Goal: Find contact information: Find contact information

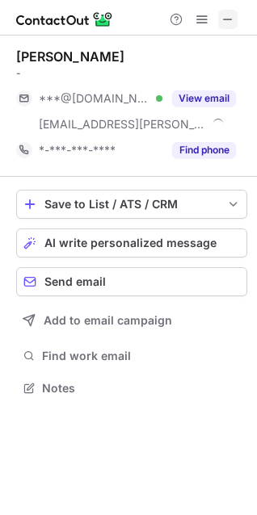
scroll to position [377, 257]
click at [224, 26] on span at bounding box center [227, 19] width 13 height 13
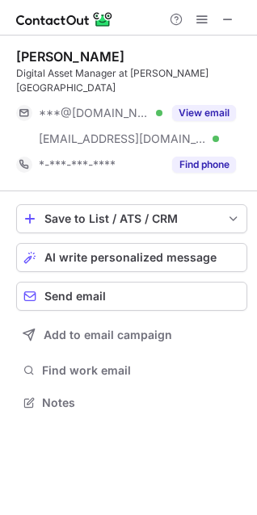
scroll to position [377, 257]
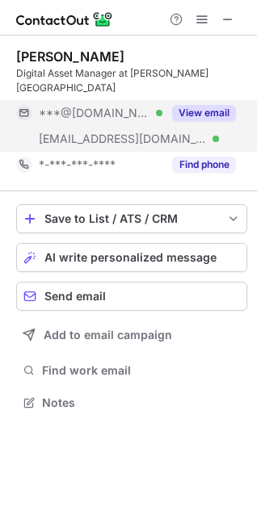
click at [199, 105] on button "View email" at bounding box center [204, 113] width 64 height 16
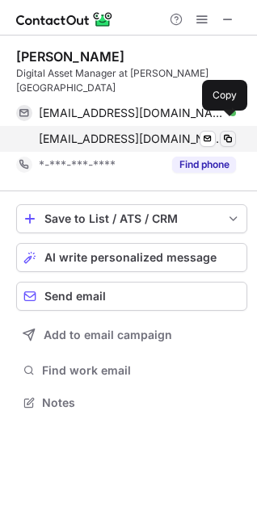
click at [229, 132] on span at bounding box center [227, 138] width 13 height 13
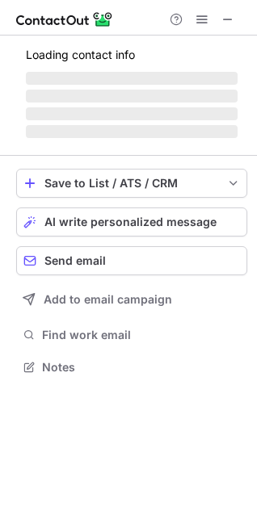
scroll to position [366, 257]
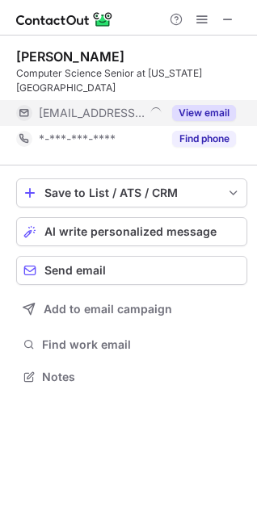
click at [223, 115] on button "View email" at bounding box center [204, 113] width 64 height 16
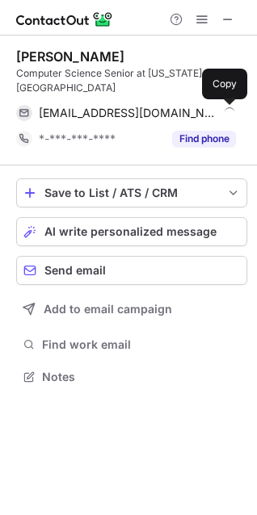
click at [223, 115] on span at bounding box center [227, 113] width 13 height 13
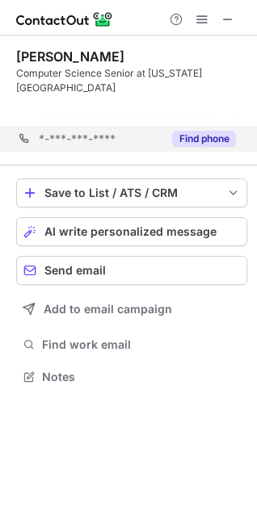
scroll to position [340, 257]
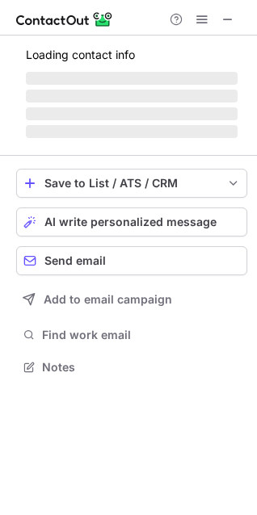
scroll to position [366, 257]
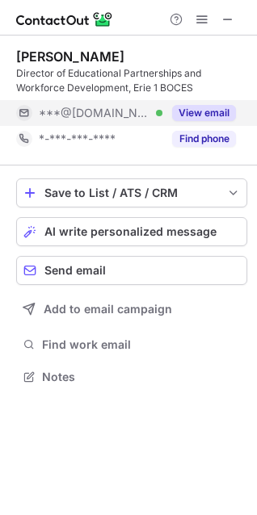
click at [199, 109] on button "View email" at bounding box center [204, 113] width 64 height 16
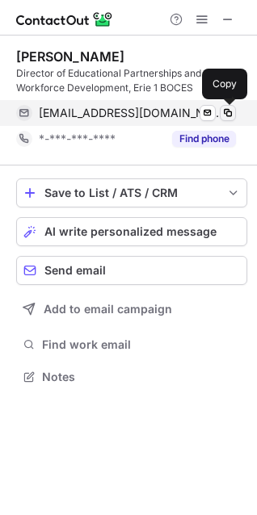
click at [223, 116] on span at bounding box center [227, 113] width 13 height 13
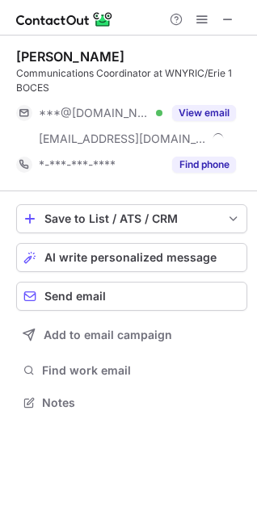
scroll to position [392, 257]
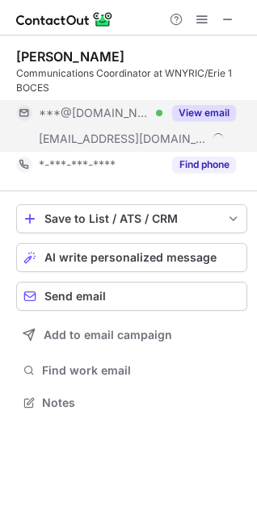
click at [220, 111] on button "View email" at bounding box center [204, 113] width 64 height 16
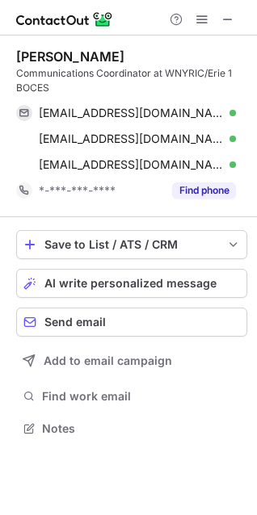
scroll to position [417, 257]
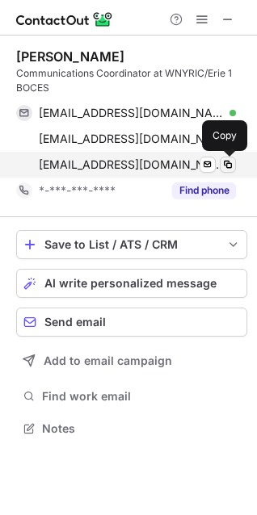
click at [226, 165] on span at bounding box center [227, 164] width 13 height 13
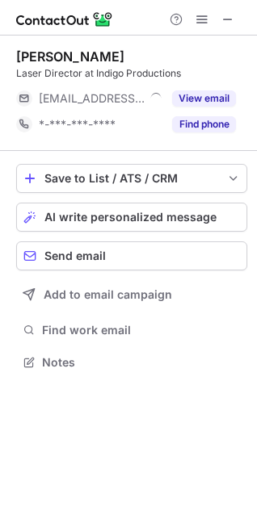
scroll to position [351, 257]
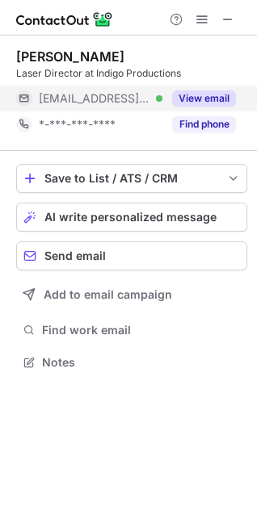
click at [217, 102] on button "View email" at bounding box center [204, 98] width 64 height 16
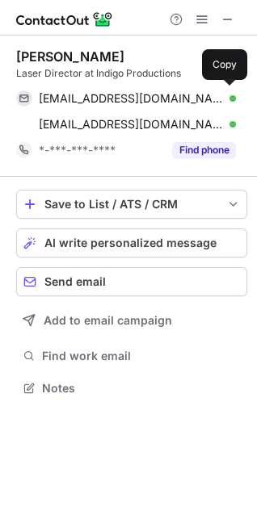
scroll to position [377, 257]
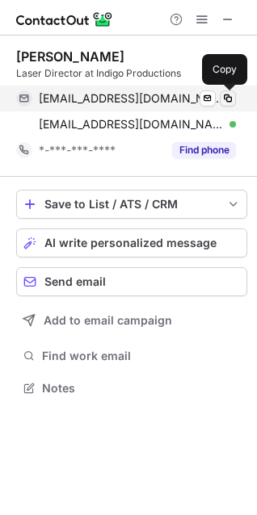
click at [229, 102] on span at bounding box center [227, 98] width 13 height 13
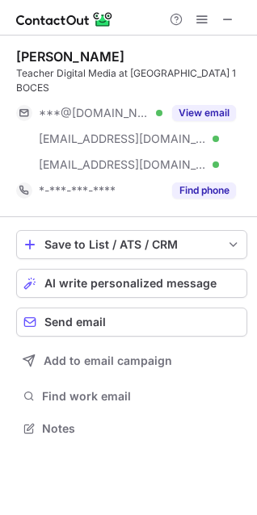
scroll to position [403, 257]
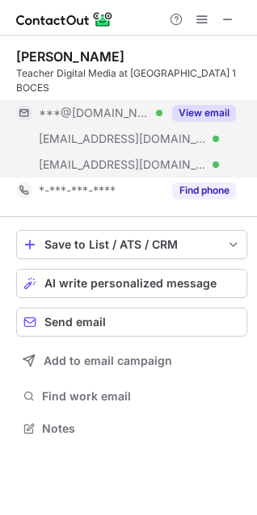
click at [225, 105] on button "View email" at bounding box center [204, 113] width 64 height 16
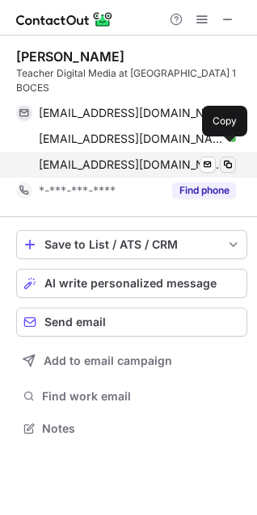
click at [226, 158] on span at bounding box center [227, 164] width 13 height 13
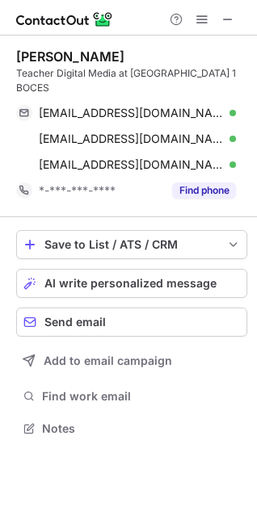
scroll to position [403, 257]
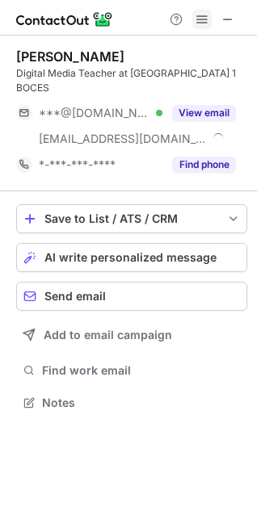
scroll to position [377, 257]
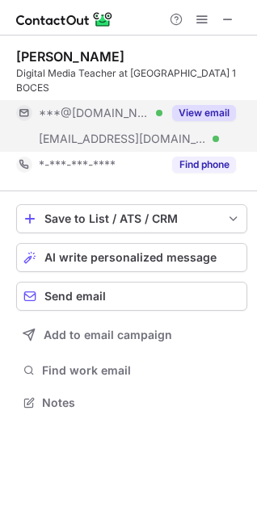
click at [217, 110] on div "View email" at bounding box center [198, 113] width 73 height 26
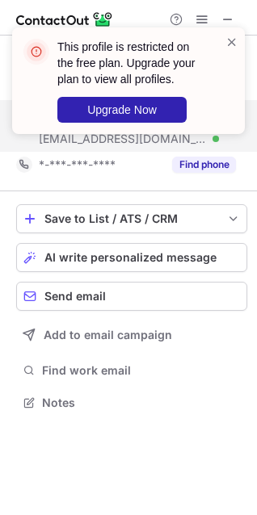
click at [226, 53] on div at bounding box center [231, 81] width 13 height 94
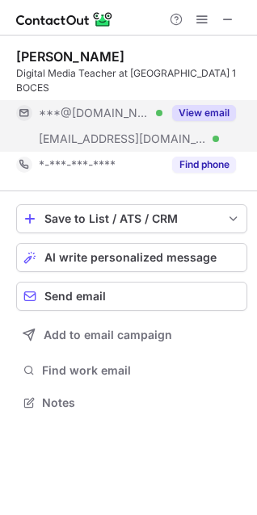
click at [229, 44] on span at bounding box center [231, 42] width 13 height 16
click at [228, 26] on span at bounding box center [227, 19] width 13 height 13
